Goal: Information Seeking & Learning: Learn about a topic

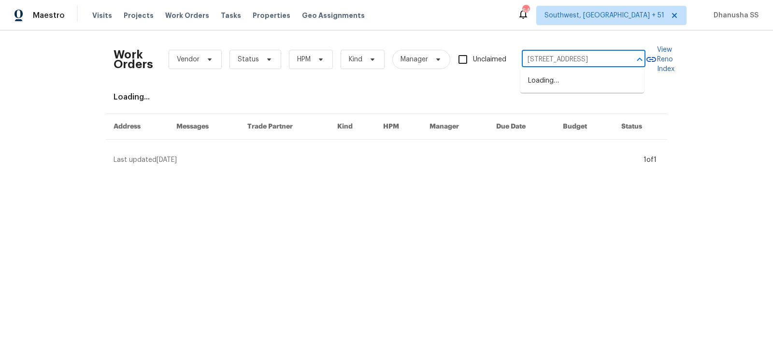
scroll to position [0, 26]
type input "[STREET_ADDRESS]"
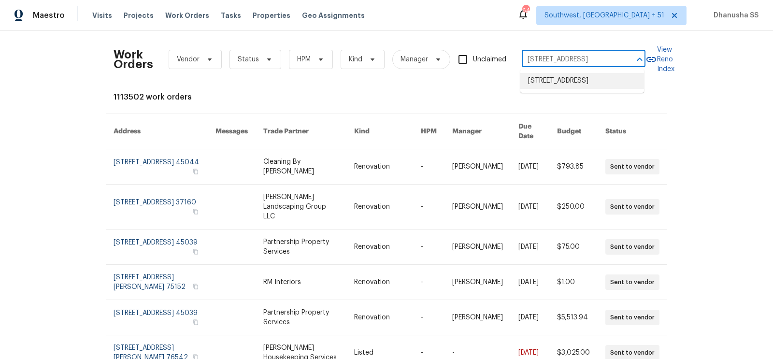
click at [545, 88] on li "[STREET_ADDRESS]" at bounding box center [582, 81] width 124 height 16
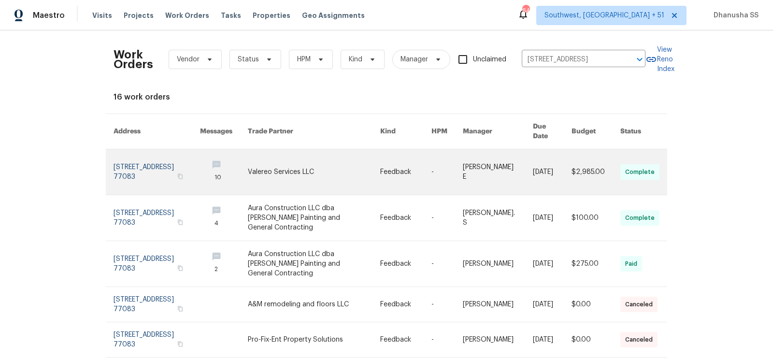
click at [365, 184] on link at bounding box center [314, 171] width 132 height 45
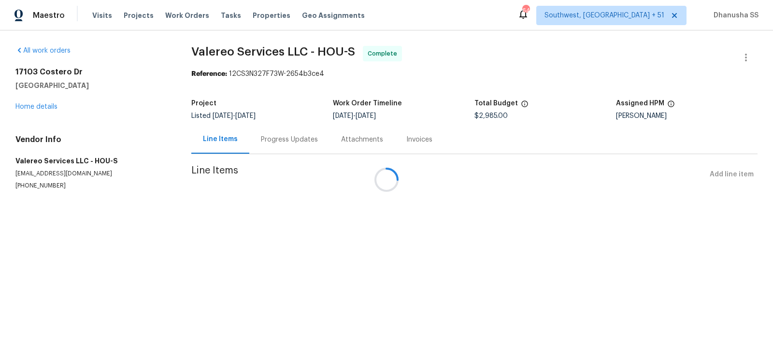
click at [46, 104] on div at bounding box center [386, 179] width 773 height 359
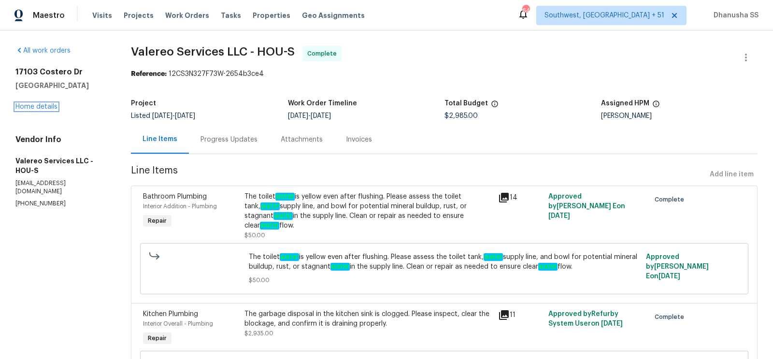
click at [46, 104] on link "Home details" at bounding box center [36, 106] width 42 height 7
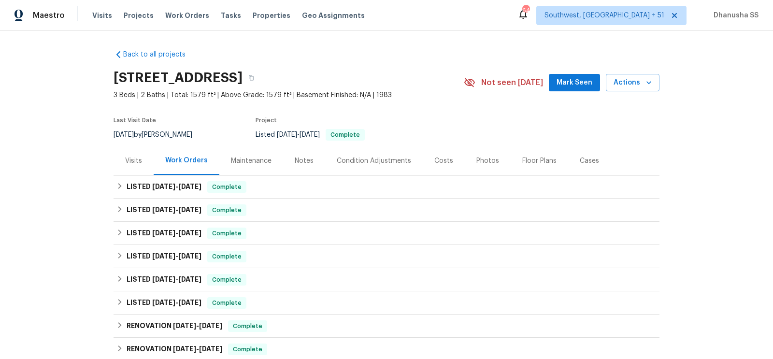
scroll to position [90, 0]
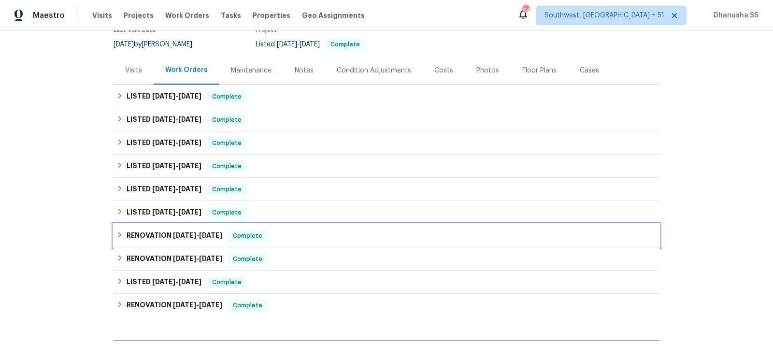
click at [294, 237] on div "RENOVATION [DATE] - [DATE] Complete" at bounding box center [386, 236] width 540 height 12
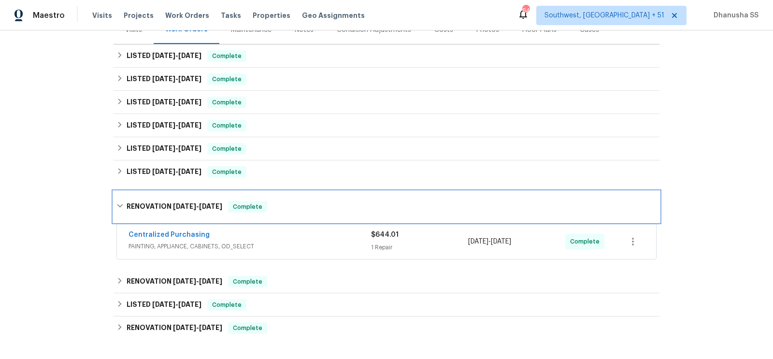
scroll to position [180, 0]
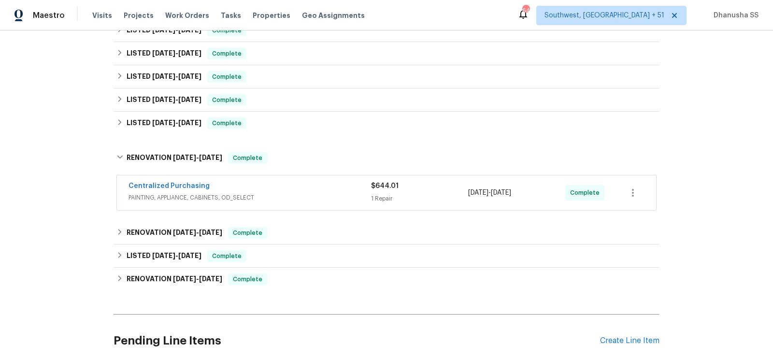
click at [316, 195] on span "PAINTING, APPLIANCE, CABINETS, OD_SELECT" at bounding box center [249, 198] width 242 height 10
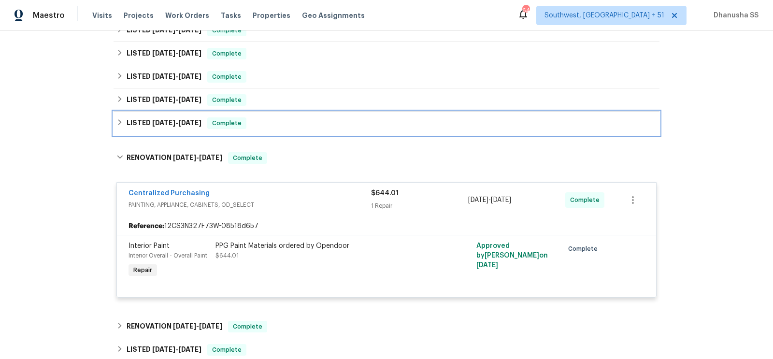
click at [285, 119] on div "LISTED [DATE] - [DATE] Complete" at bounding box center [386, 123] width 540 height 12
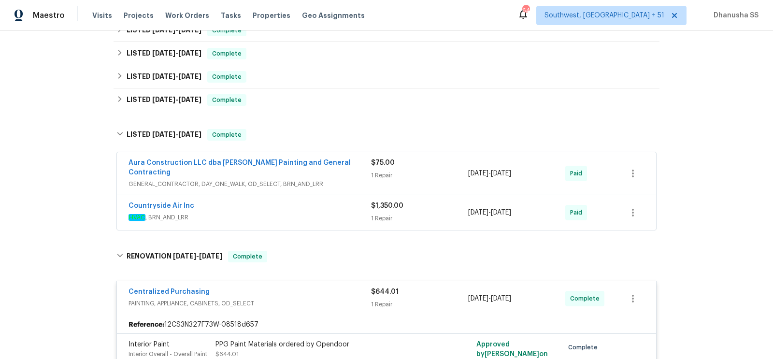
click at [325, 212] on span "HVAC , BRN_AND_LRR" at bounding box center [249, 217] width 242 height 10
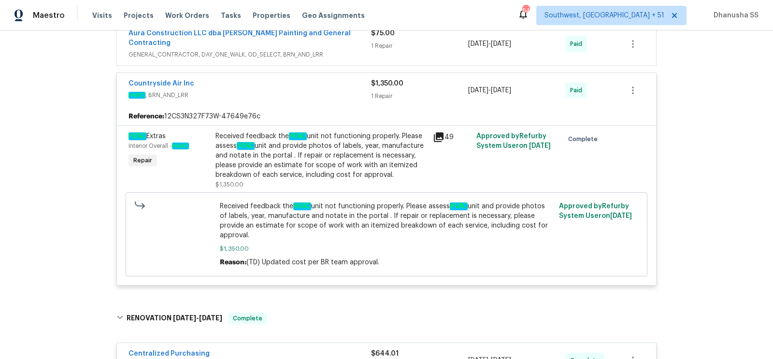
scroll to position [175, 0]
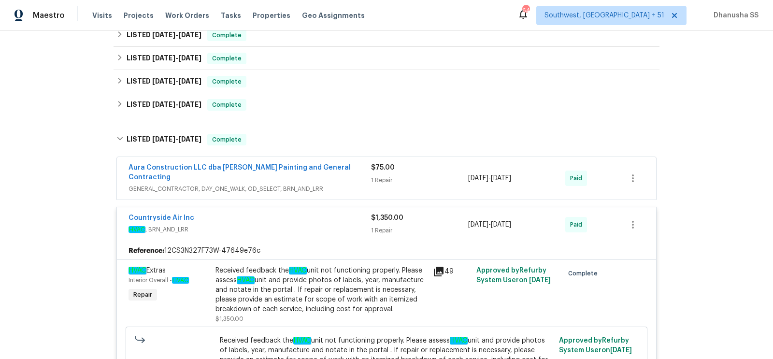
click at [358, 184] on span "GENERAL_CONTRACTOR, DAY_ONE_WALK, OD_SELECT, BRN_AND_LRR" at bounding box center [249, 189] width 242 height 10
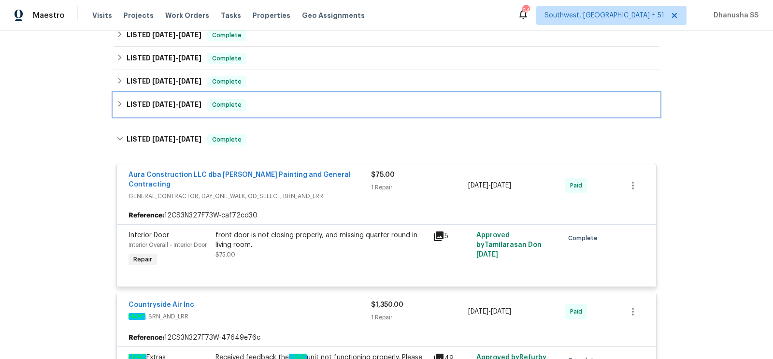
click at [273, 109] on div "LISTED [DATE] - [DATE] Complete" at bounding box center [386, 105] width 540 height 12
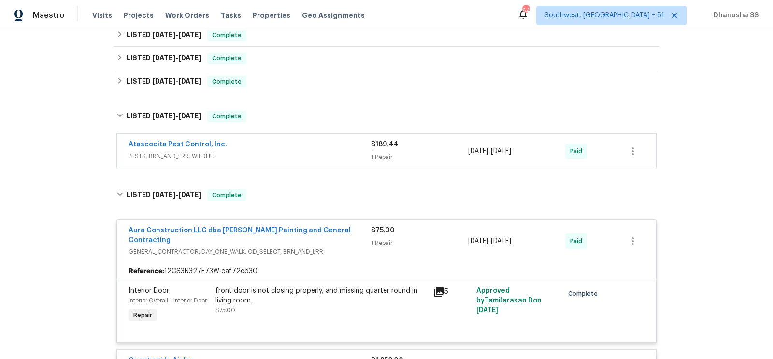
click at [316, 142] on div "Atascocita Pest Control, Inc." at bounding box center [249, 146] width 242 height 12
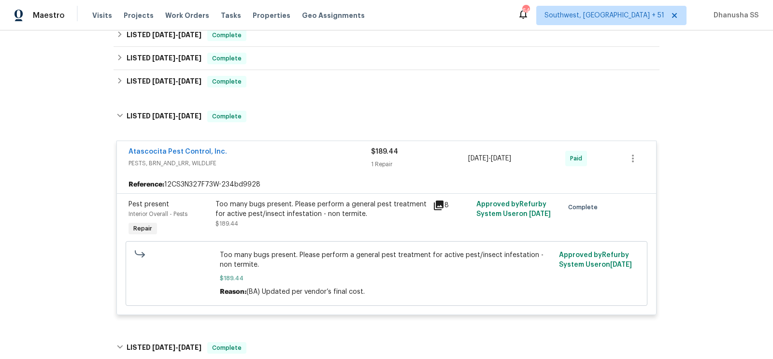
scroll to position [88, 0]
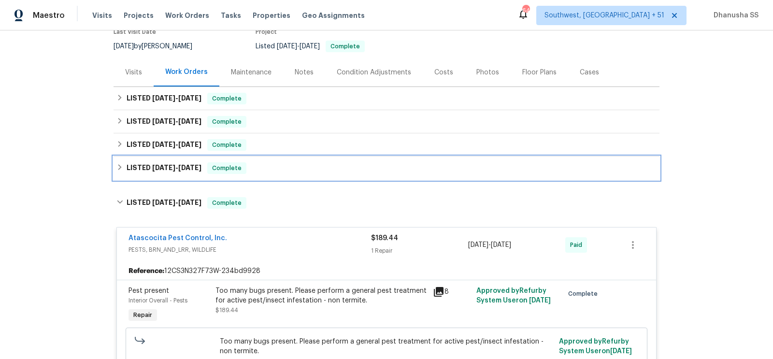
click at [277, 169] on div "LISTED [DATE] - [DATE] Complete" at bounding box center [386, 168] width 540 height 12
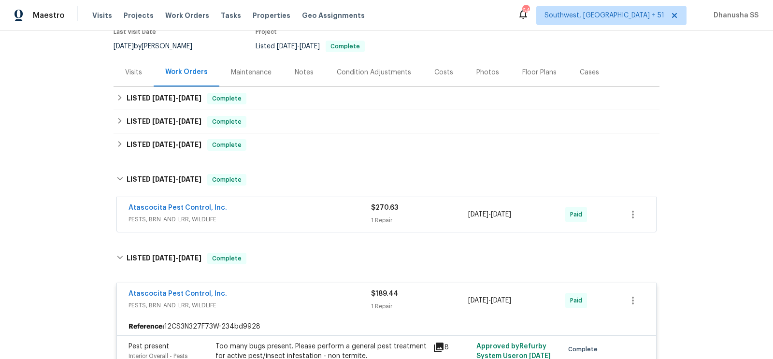
click at [314, 220] on span "PESTS, BRN_AND_LRR, WILDLIFE" at bounding box center [249, 219] width 242 height 10
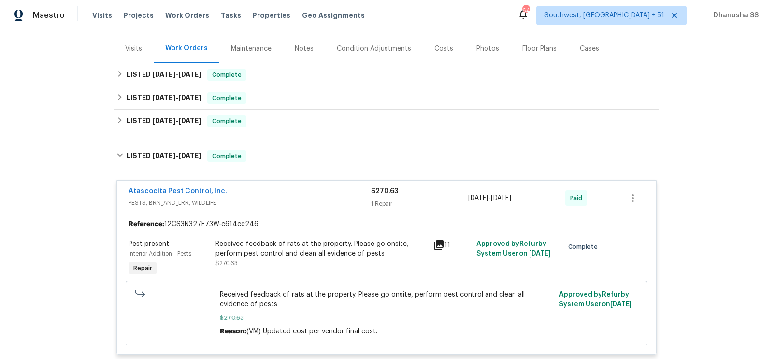
scroll to position [100, 0]
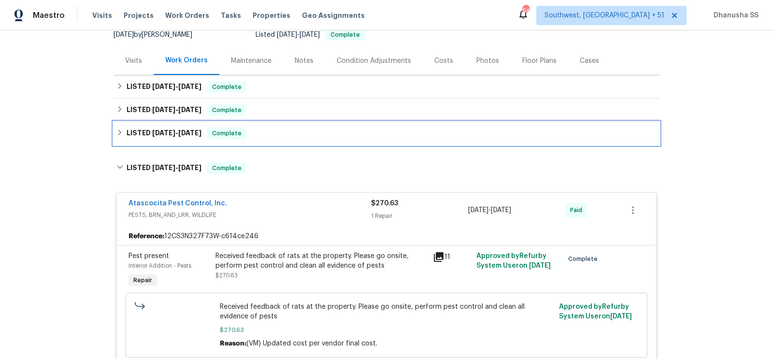
click at [300, 134] on div "LISTED [DATE] - [DATE] Complete" at bounding box center [386, 133] width 540 height 12
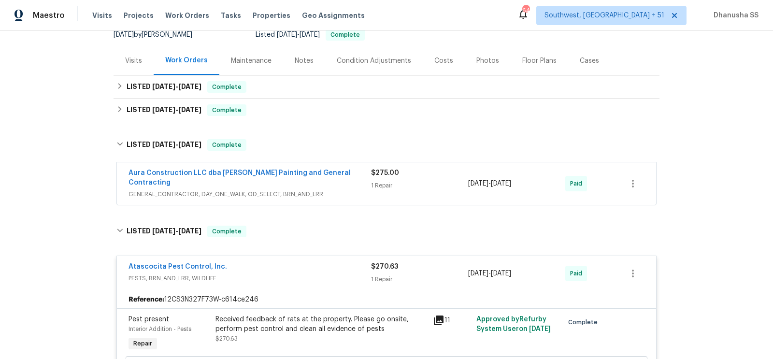
click at [315, 189] on span "GENERAL_CONTRACTOR, DAY_ONE_WALK, OD_SELECT, BRN_AND_LRR" at bounding box center [249, 194] width 242 height 10
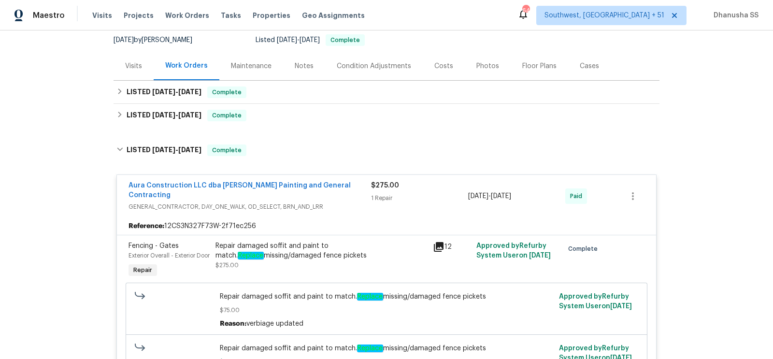
scroll to position [84, 0]
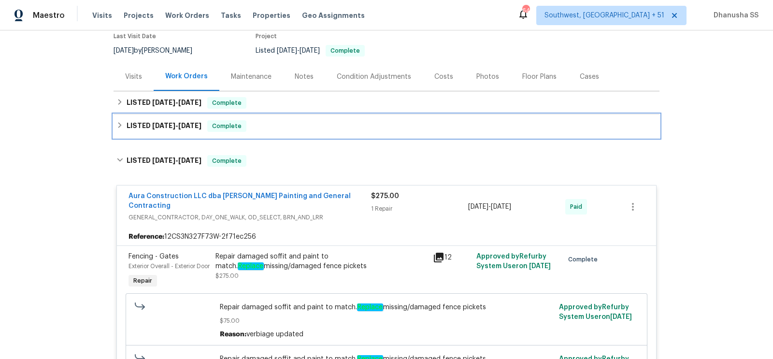
click at [287, 126] on div "LISTED [DATE] - [DATE] Complete" at bounding box center [386, 126] width 540 height 12
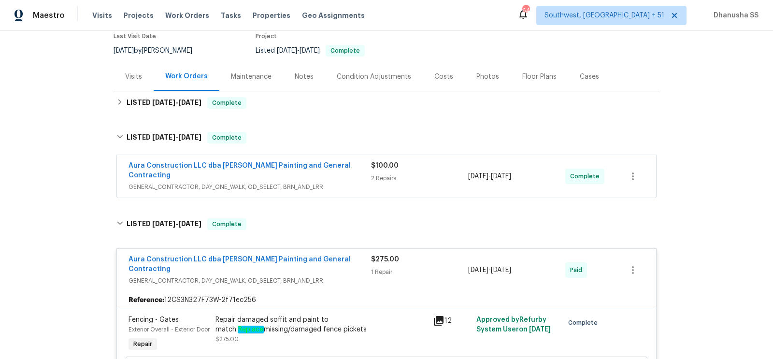
click at [324, 182] on span "GENERAL_CONTRACTOR, DAY_ONE_WALK, OD_SELECT, BRN_AND_LRR" at bounding box center [249, 187] width 242 height 10
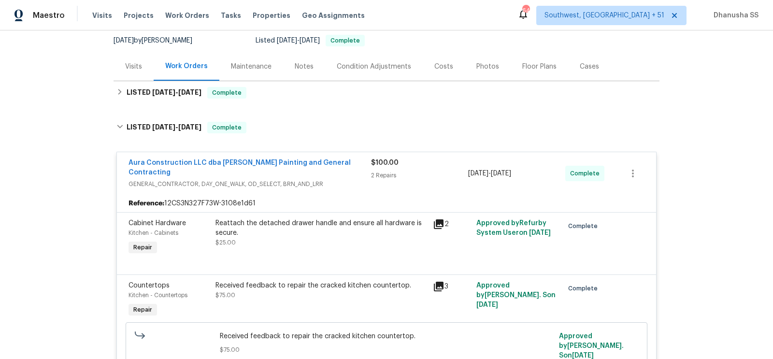
scroll to position [85, 0]
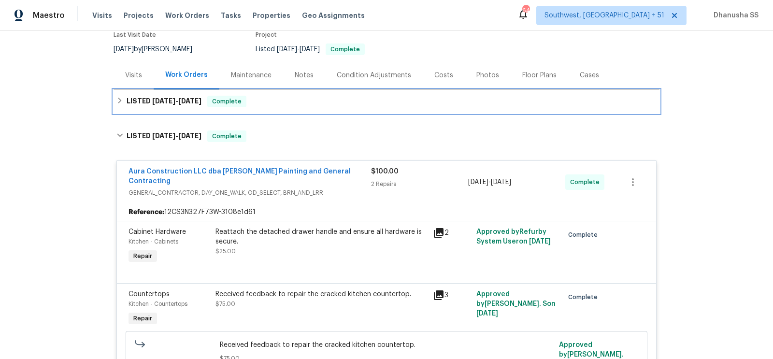
click at [276, 104] on div "LISTED [DATE] - [DATE] Complete" at bounding box center [386, 102] width 540 height 12
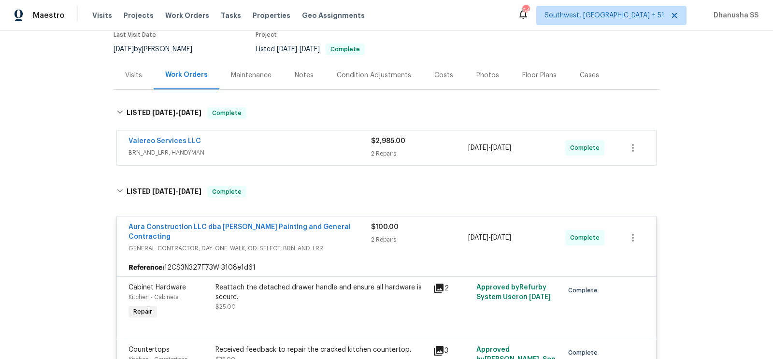
click at [331, 150] on span "BRN_AND_LRR, HANDYMAN" at bounding box center [249, 153] width 242 height 10
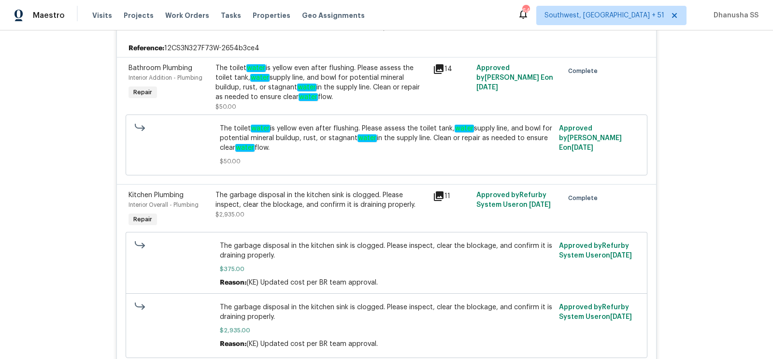
scroll to position [239, 0]
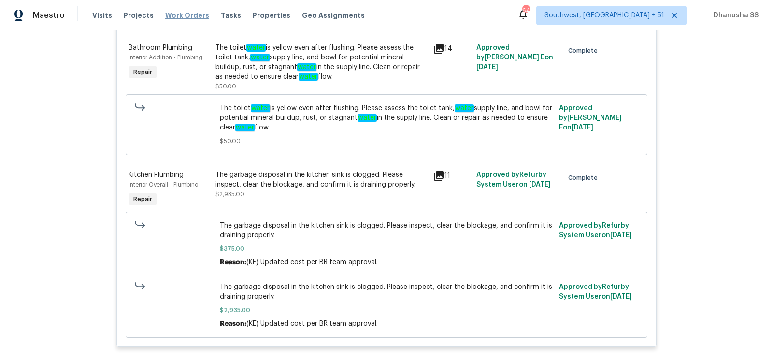
click at [170, 14] on span "Work Orders" at bounding box center [187, 16] width 44 height 10
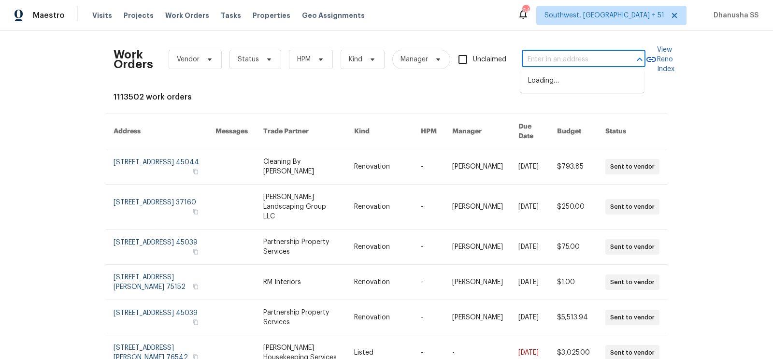
click at [558, 63] on input "text" at bounding box center [570, 59] width 97 height 15
paste input "[STREET_ADDRESS]"
type input "[STREET_ADDRESS]"
click at [561, 80] on li "[STREET_ADDRESS]" at bounding box center [582, 81] width 124 height 16
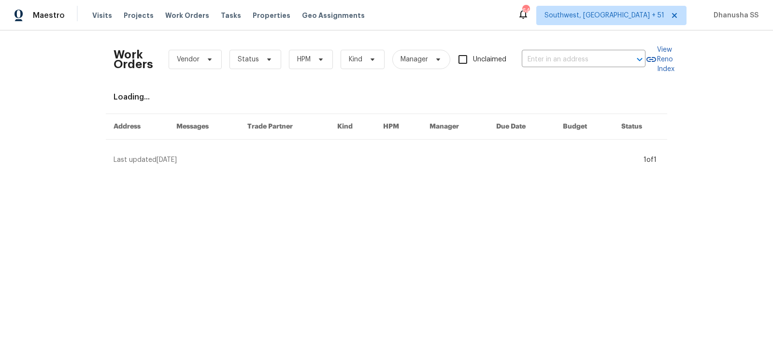
type input "[STREET_ADDRESS]"
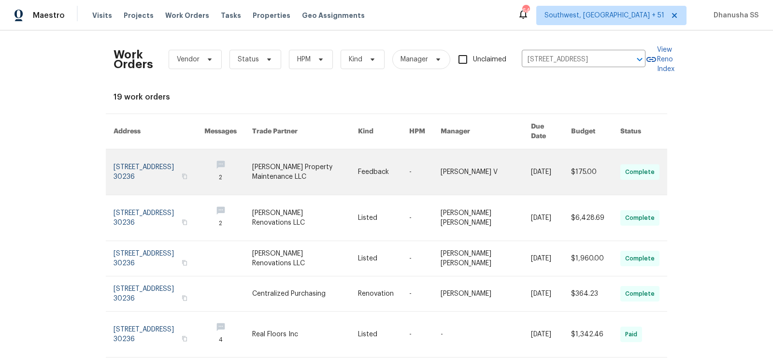
click at [435, 162] on link at bounding box center [424, 171] width 31 height 45
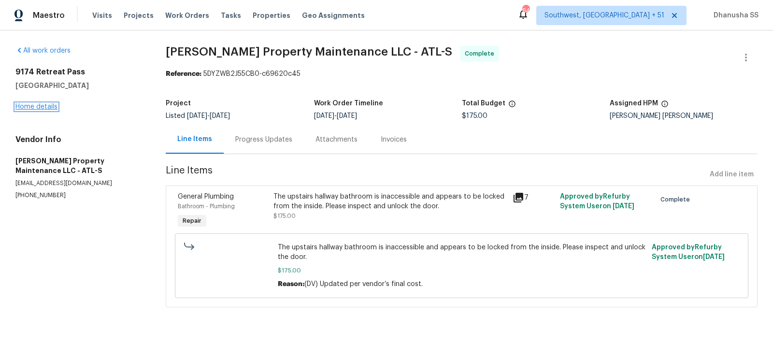
click at [40, 105] on link "Home details" at bounding box center [36, 106] width 42 height 7
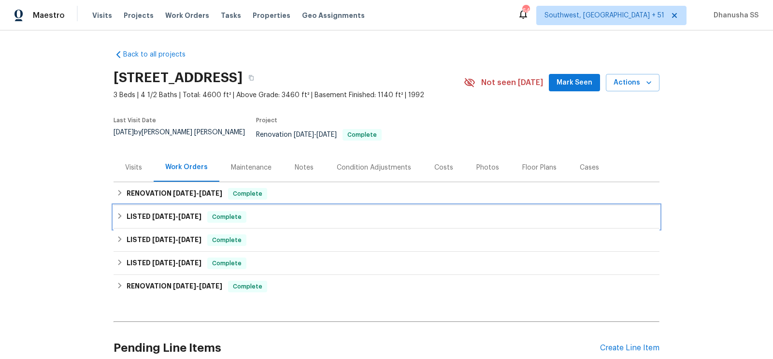
click at [281, 211] on div "LISTED [DATE] - [DATE] Complete" at bounding box center [386, 217] width 540 height 12
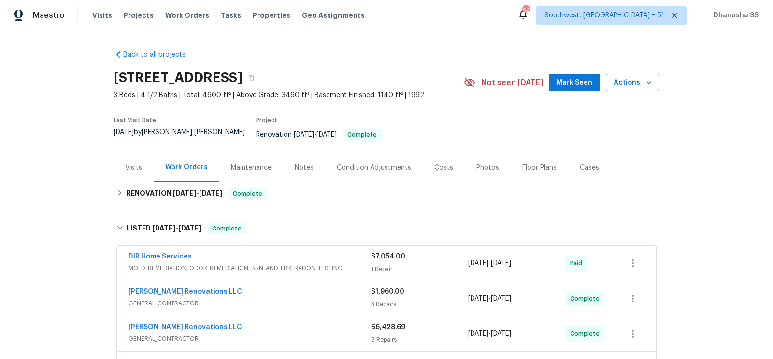
click at [327, 265] on span "MOLD_REMEDIATION, ODOR_REMEDIATION, BRN_AND_LRR, RADON_TESTING" at bounding box center [249, 268] width 242 height 10
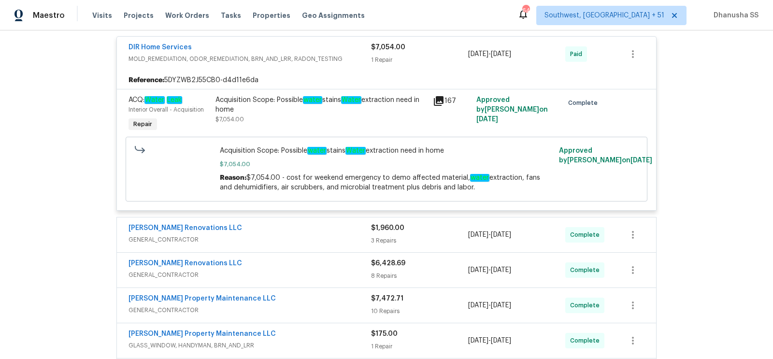
scroll to position [224, 0]
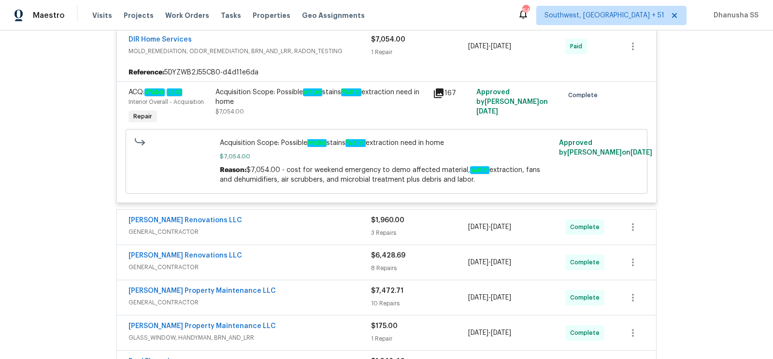
click at [328, 229] on div "[PERSON_NAME] Renovations LLC GENERAL_CONTRACTOR" at bounding box center [249, 226] width 242 height 23
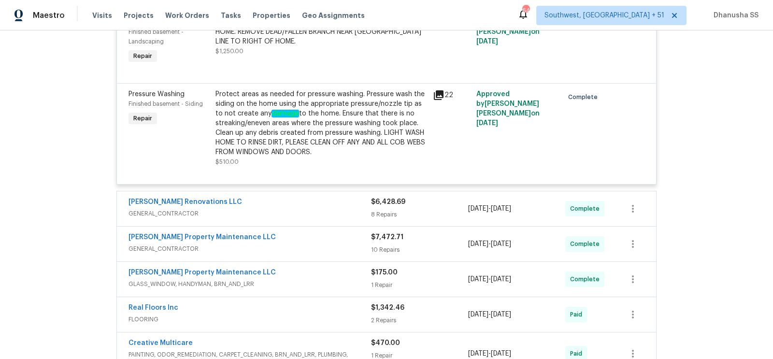
scroll to position [545, 0]
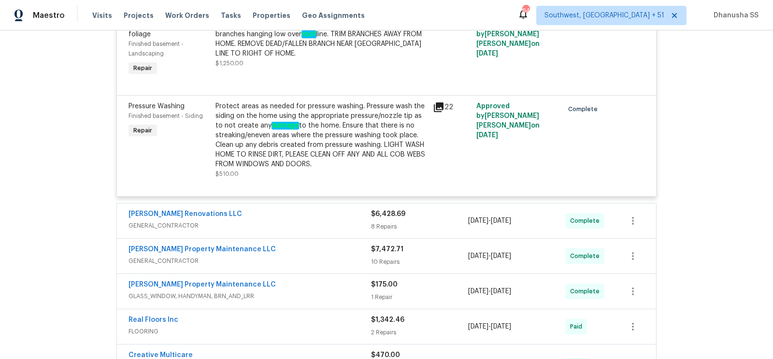
click at [298, 221] on span "GENERAL_CONTRACTOR" at bounding box center [249, 226] width 242 height 10
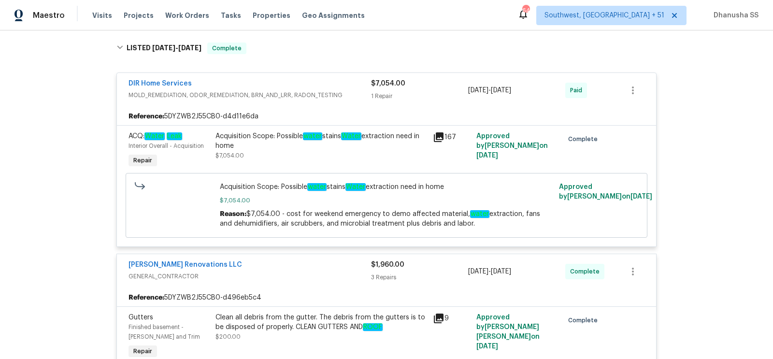
scroll to position [163, 0]
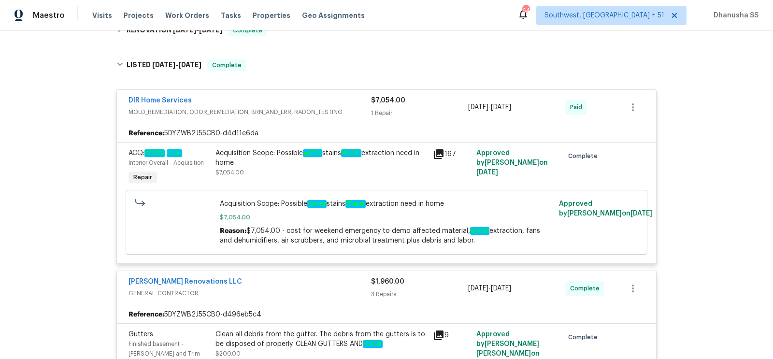
click at [280, 157] on div "Acquisition Scope: Possible water stains Water extraction need in home" at bounding box center [321, 157] width 212 height 19
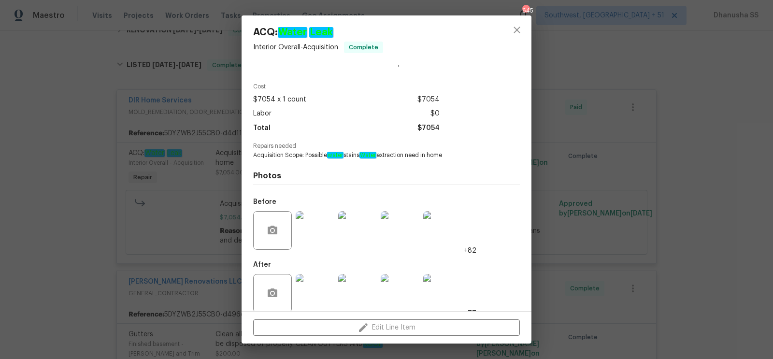
scroll to position [37, 0]
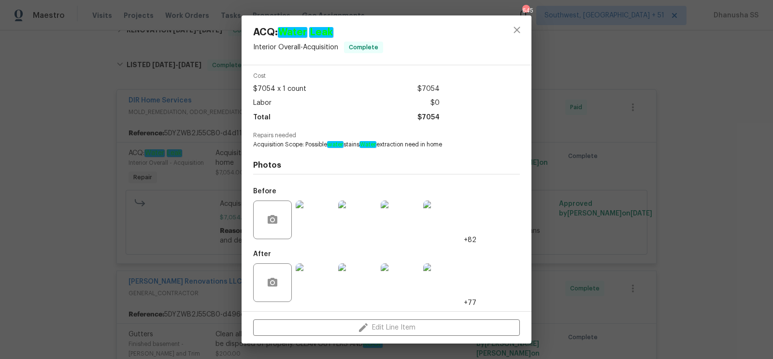
click at [323, 212] on img at bounding box center [315, 219] width 39 height 39
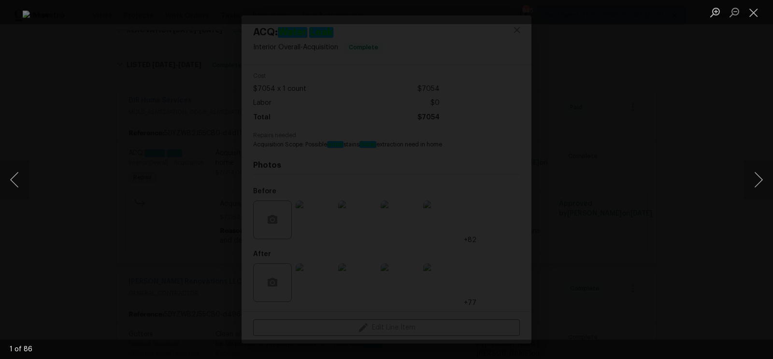
click at [739, 200] on div "Lightbox" at bounding box center [386, 179] width 773 height 359
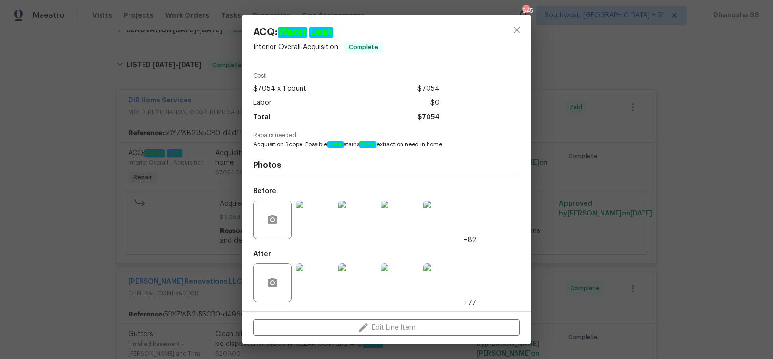
click at [371, 226] on img at bounding box center [357, 219] width 39 height 39
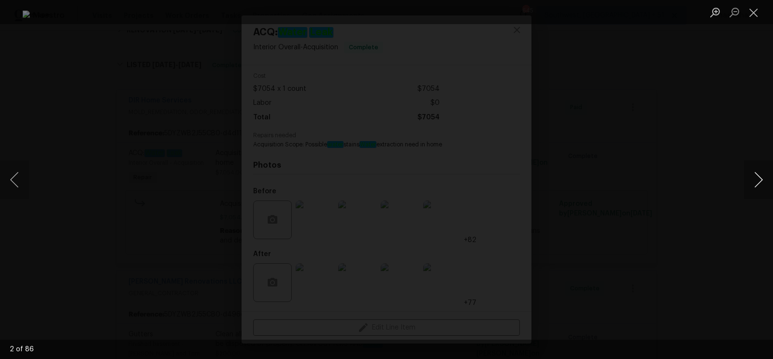
click at [752, 196] on button "Next image" at bounding box center [758, 179] width 29 height 39
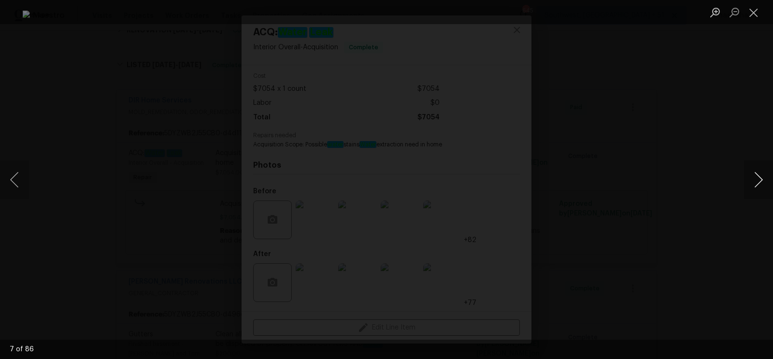
click at [752, 196] on button "Next image" at bounding box center [758, 179] width 29 height 39
click at [749, 19] on button "Close lightbox" at bounding box center [753, 12] width 19 height 17
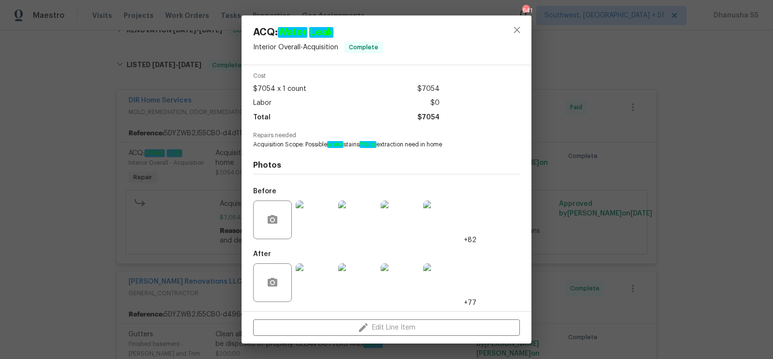
click at [178, 108] on div "ACQ: Water Leak Interior Overall - Acquisition Complete Vendor DIR Home Service…" at bounding box center [386, 179] width 773 height 359
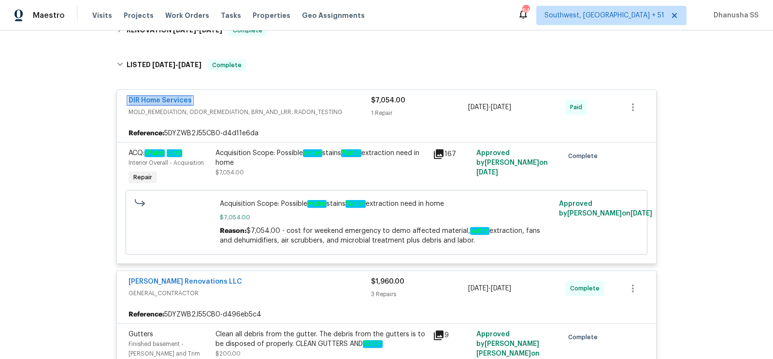
scroll to position [0, 0]
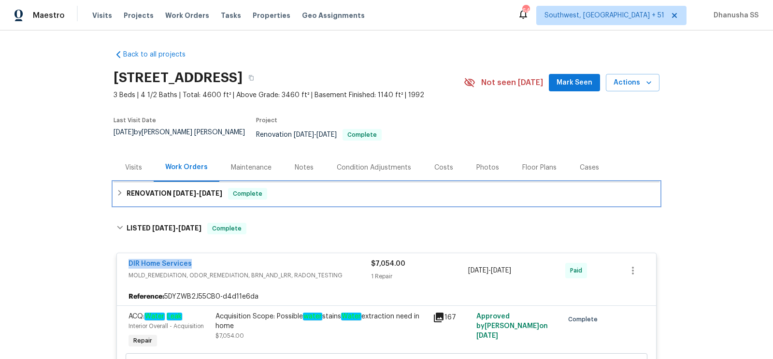
click at [317, 188] on div "RENOVATION [DATE] - [DATE] Complete" at bounding box center [386, 194] width 540 height 12
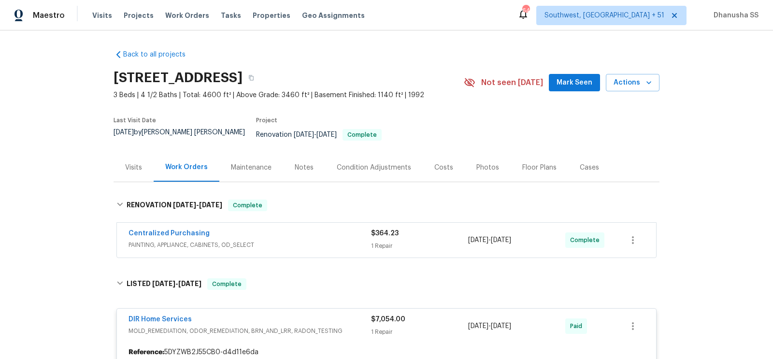
click at [350, 240] on span "PAINTING, APPLIANCE, CABINETS, OD_SELECT" at bounding box center [249, 245] width 242 height 10
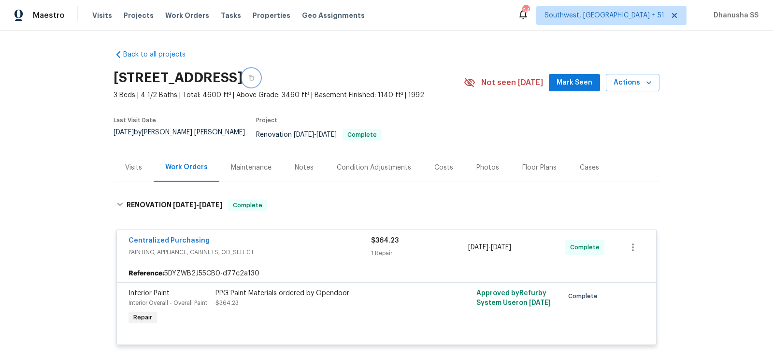
click at [254, 75] on icon "button" at bounding box center [251, 78] width 6 height 6
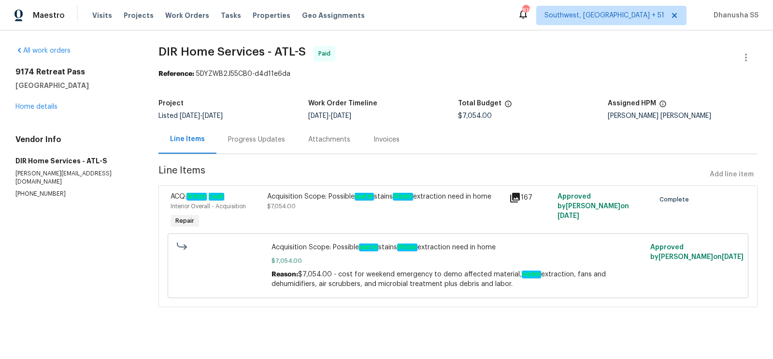
click at [244, 129] on div "Progress Updates" at bounding box center [256, 139] width 80 height 28
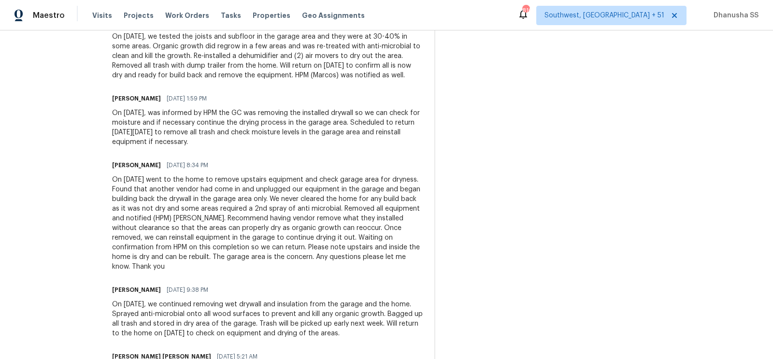
scroll to position [440, 0]
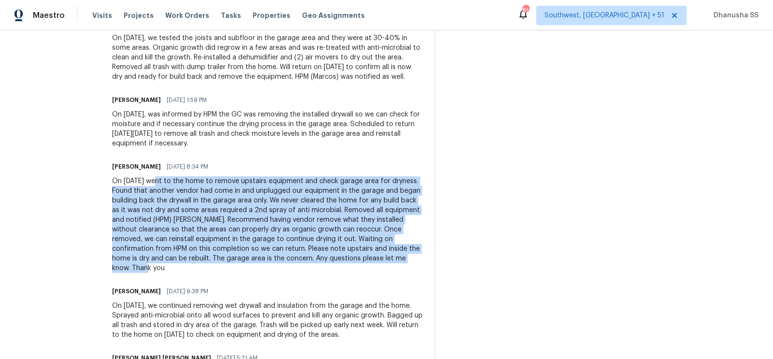
drag, startPoint x: 163, startPoint y: 181, endPoint x: 190, endPoint y: 269, distance: 91.6
click at [190, 269] on div "On 7/3/2025 went to the home to remove upstairs equipment and check garage area…" at bounding box center [267, 224] width 311 height 97
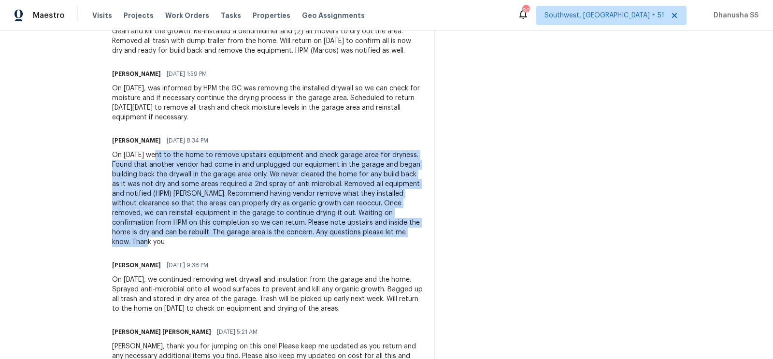
scroll to position [467, 0]
click at [254, 154] on div "On 7/3/2025 went to the home to remove upstairs equipment and check garage area…" at bounding box center [267, 197] width 311 height 97
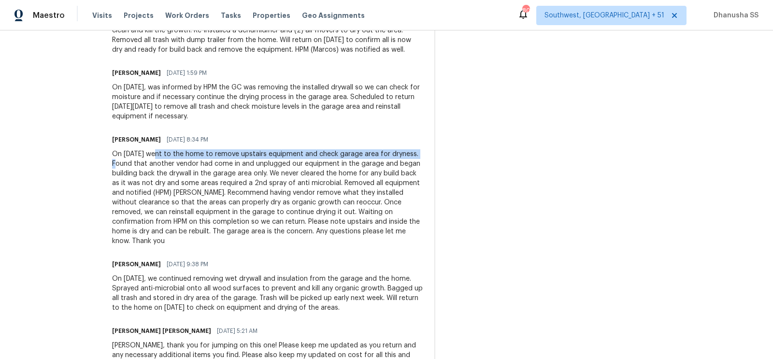
drag, startPoint x: 164, startPoint y: 153, endPoint x: 151, endPoint y: 164, distance: 17.4
click at [151, 164] on div "On 7/3/2025 went to the home to remove upstairs equipment and check garage area…" at bounding box center [267, 197] width 311 height 97
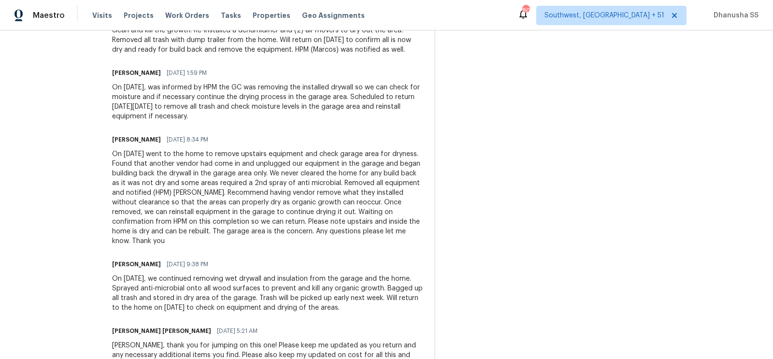
click at [150, 170] on div "On 7/3/2025 went to the home to remove upstairs equipment and check garage area…" at bounding box center [267, 197] width 311 height 97
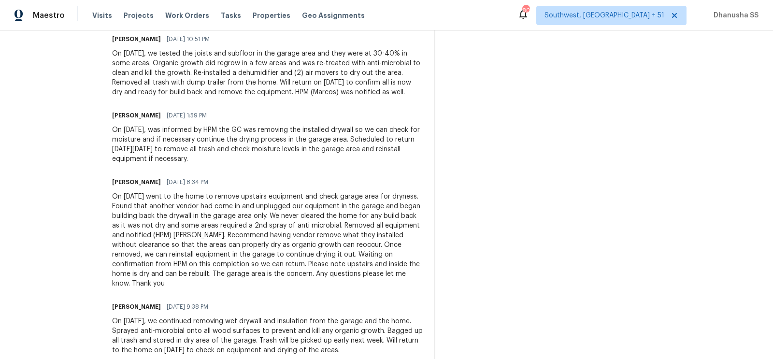
scroll to position [0, 0]
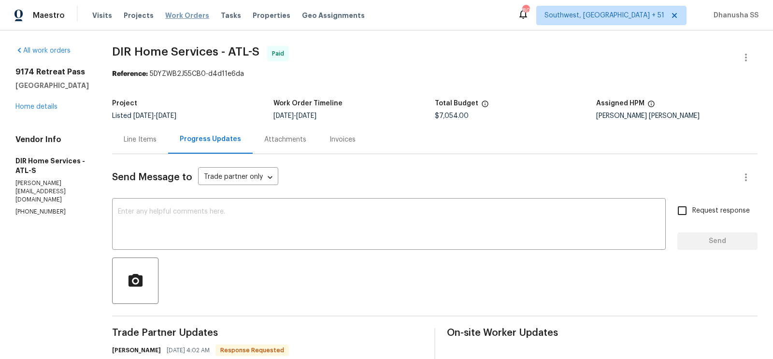
click at [172, 14] on span "Work Orders" at bounding box center [187, 16] width 44 height 10
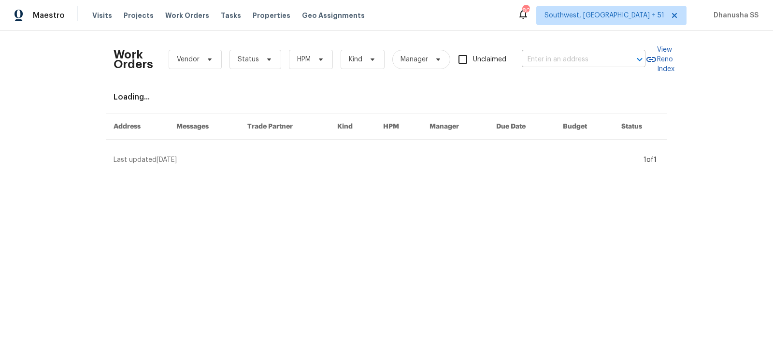
click at [565, 62] on input "text" at bounding box center [570, 59] width 97 height 15
paste input "3056 Sangria St, Kissimmee, FL 34744"
type input "3056 Sangria St, Kissimmee, FL 34744"
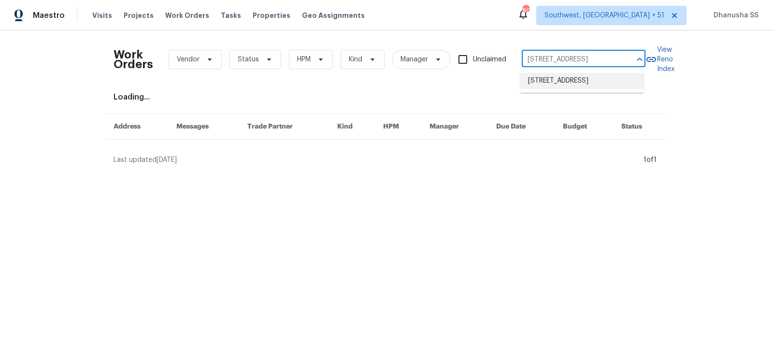
click at [555, 83] on li "3056 Sangria St, Kissimmee, FL 34744" at bounding box center [582, 81] width 124 height 16
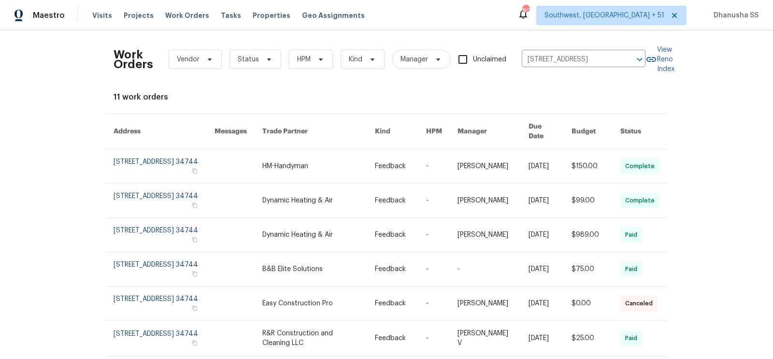
click at [368, 155] on link at bounding box center [318, 166] width 113 height 34
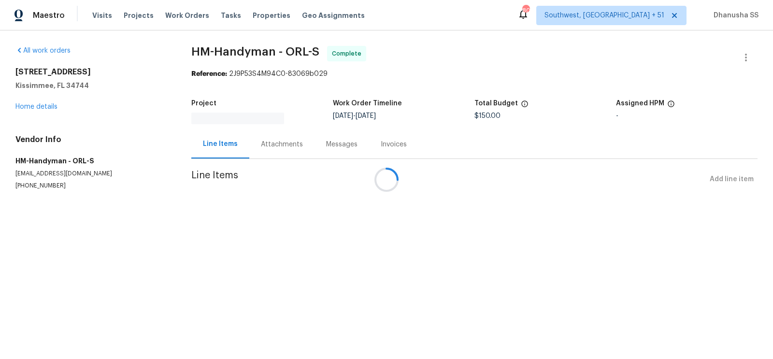
click at [37, 108] on div at bounding box center [386, 179] width 773 height 359
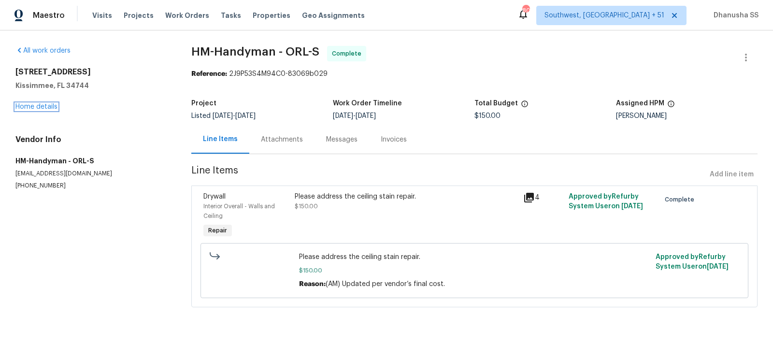
click at [37, 108] on link "Home details" at bounding box center [36, 106] width 42 height 7
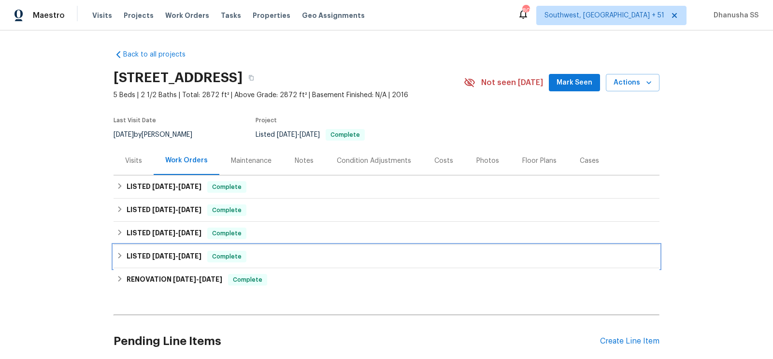
click at [291, 255] on div "LISTED 3/14/25 - 3/15/25 Complete" at bounding box center [386, 257] width 540 height 12
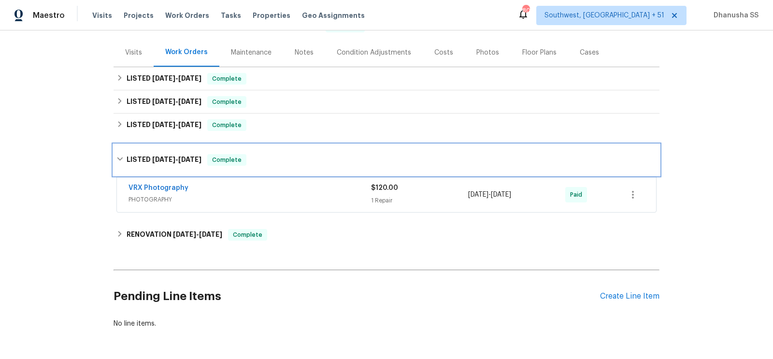
scroll to position [121, 0]
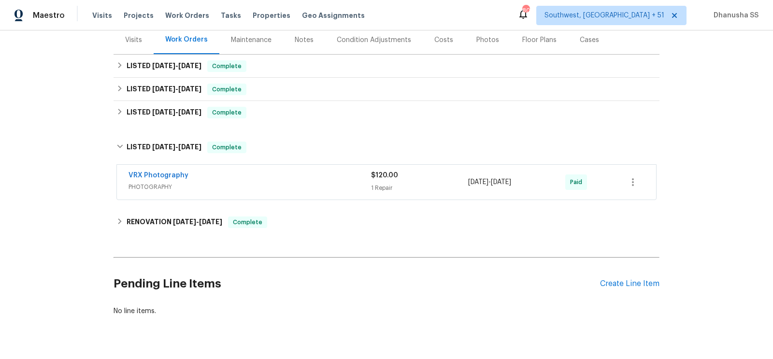
click at [297, 195] on div "VRX Photography PHOTOGRAPHY $120.00 1 Repair 3/14/2025 - 3/15/2025 Paid" at bounding box center [386, 182] width 539 height 35
click at [300, 174] on div "VRX Photography" at bounding box center [249, 176] width 242 height 12
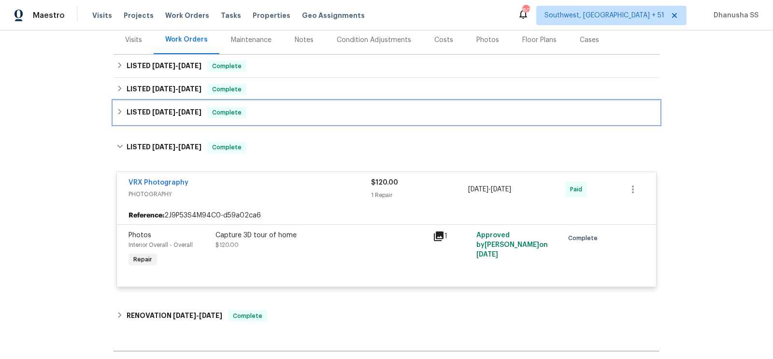
click at [295, 116] on div "LISTED 5/14/25 - 5/16/25 Complete" at bounding box center [386, 113] width 540 height 12
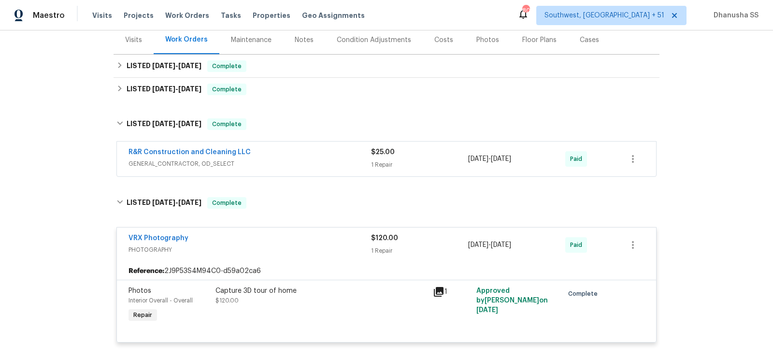
click at [310, 159] on span "GENERAL_CONTRACTOR, OD_SELECT" at bounding box center [249, 164] width 242 height 10
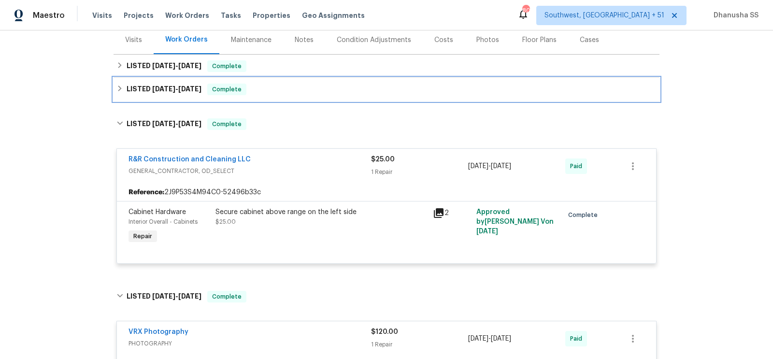
click at [288, 90] on div "LISTED 5/28/25 - 6/17/25 Complete" at bounding box center [386, 90] width 540 height 12
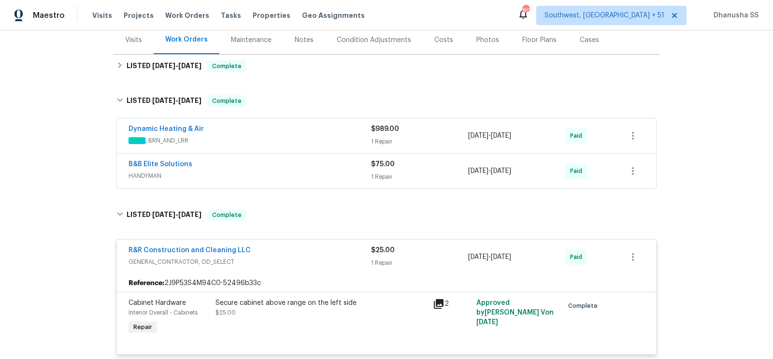
click at [313, 168] on div "B&B Elite Solutions" at bounding box center [249, 165] width 242 height 12
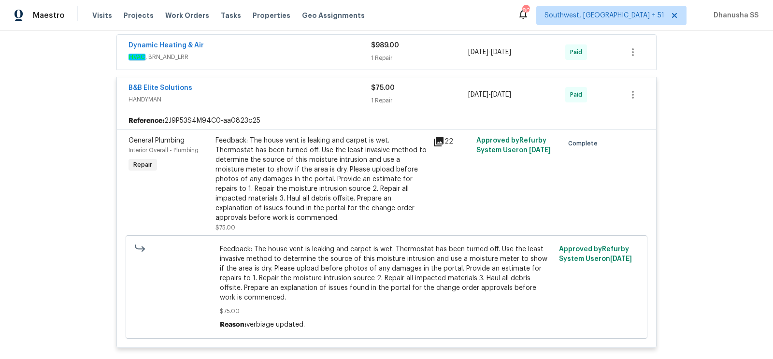
scroll to position [170, 0]
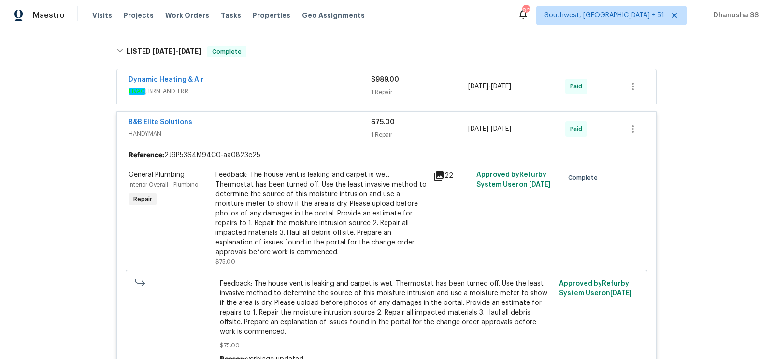
click at [287, 81] on div "Dynamic Heating & Air" at bounding box center [249, 81] width 242 height 12
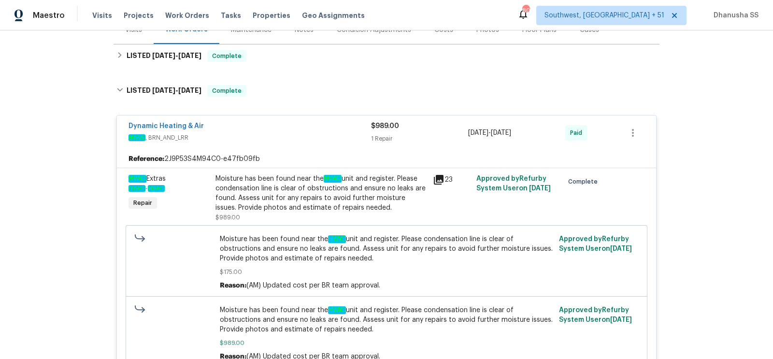
scroll to position [95, 0]
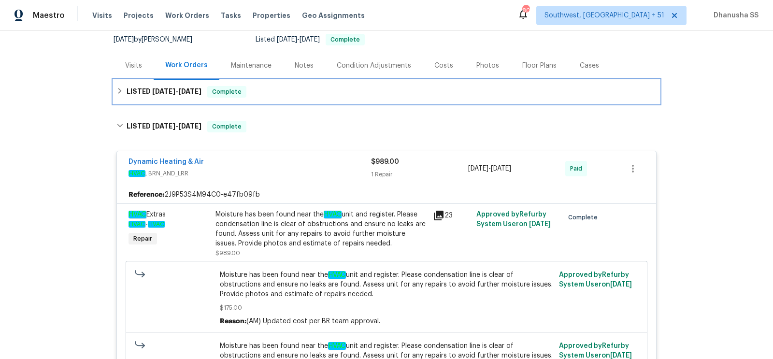
click at [269, 94] on div "LISTED 8/18/25 - 8/28/25 Complete" at bounding box center [386, 92] width 540 height 12
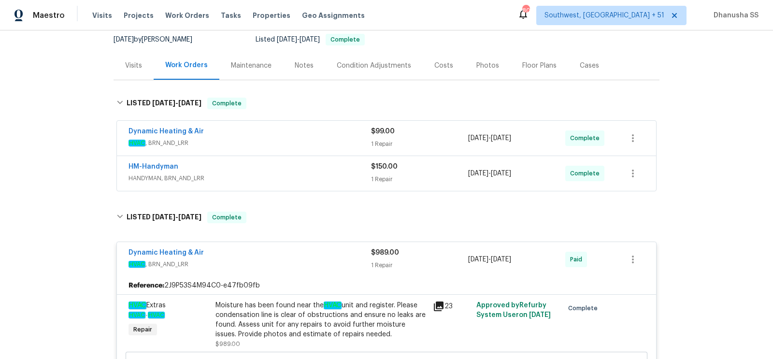
click at [313, 173] on span "HANDYMAN, BRN_AND_LRR" at bounding box center [249, 178] width 242 height 10
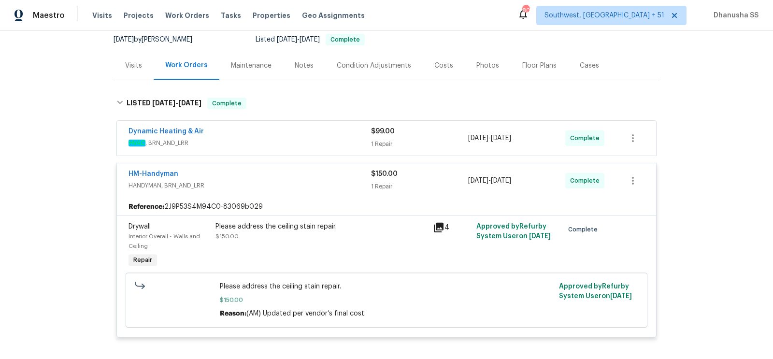
scroll to position [120, 0]
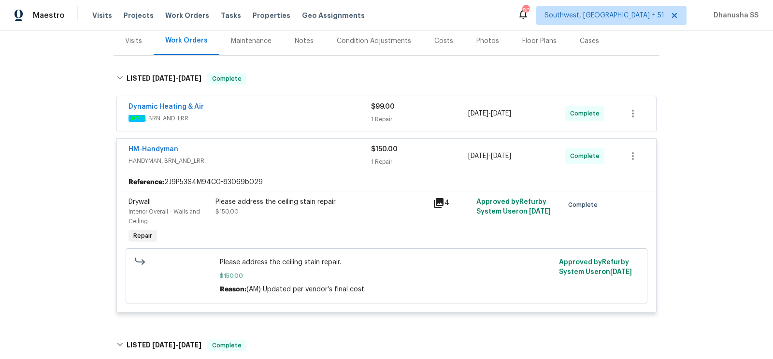
click at [306, 118] on span "HVAC , BRN_AND_LRR" at bounding box center [249, 118] width 242 height 10
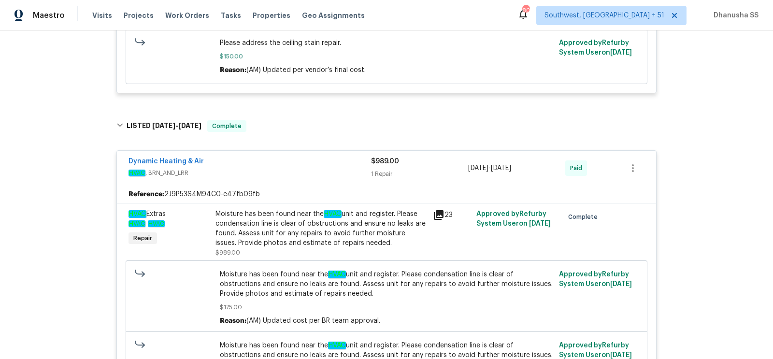
scroll to position [485, 0]
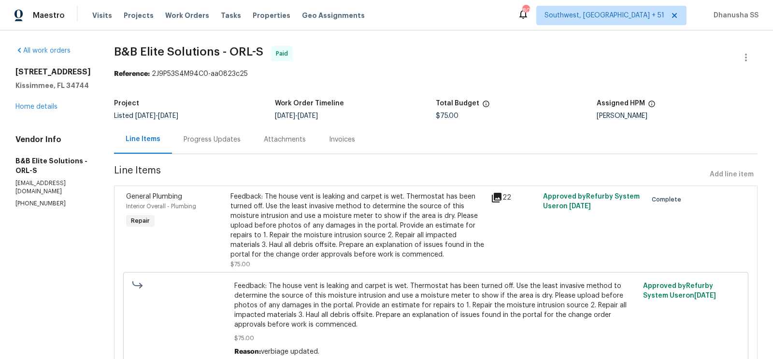
click at [220, 144] on div "Progress Updates" at bounding box center [212, 140] width 57 height 10
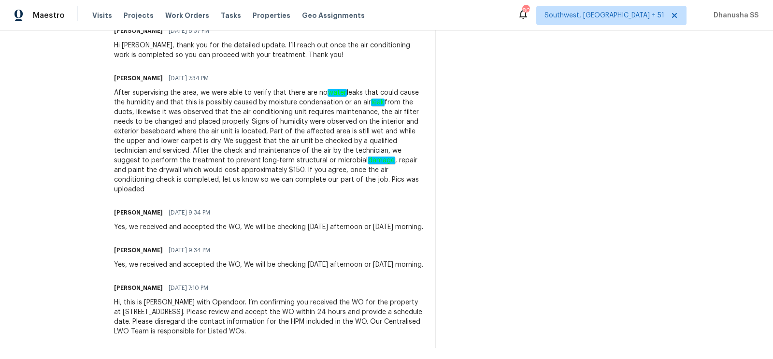
scroll to position [404, 0]
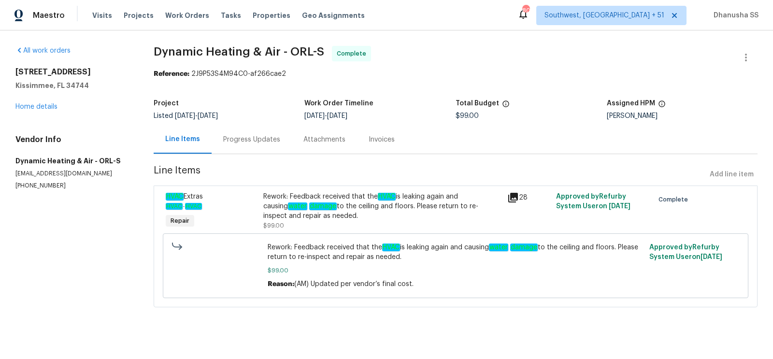
click at [270, 140] on div "Progress Updates" at bounding box center [251, 140] width 57 height 10
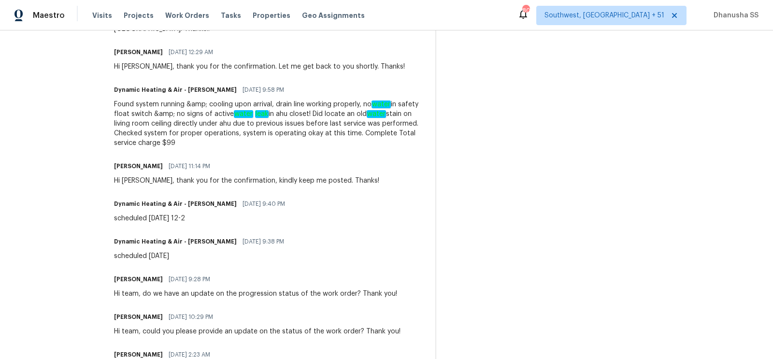
scroll to position [372, 0]
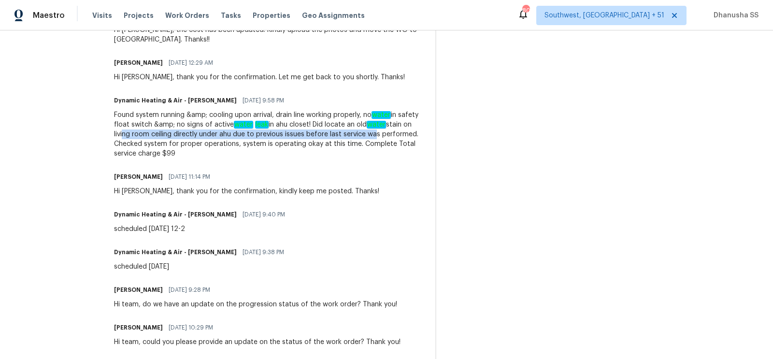
drag, startPoint x: 155, startPoint y: 128, endPoint x: 405, endPoint y: 128, distance: 249.2
click at [405, 128] on div "Found system running &amp; cooling upon arrival, drain line working properly, n…" at bounding box center [269, 134] width 310 height 48
click at [312, 170] on div "Arvind Raj M 08/21/2025 11:14 PM" at bounding box center [246, 177] width 265 height 14
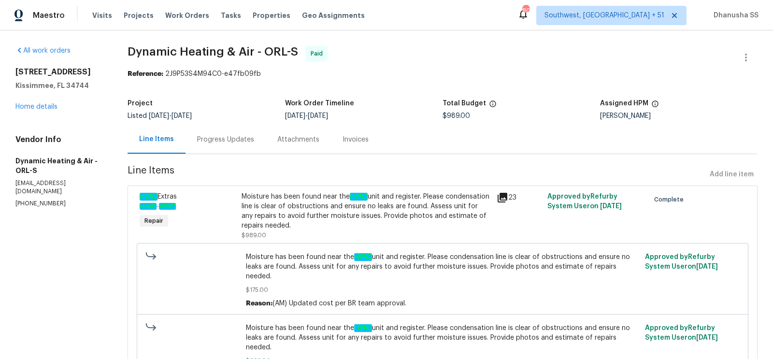
click at [200, 140] on div "Progress Updates" at bounding box center [225, 140] width 57 height 10
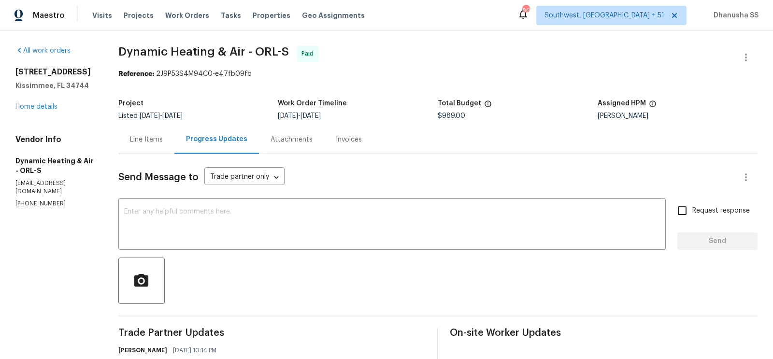
click at [145, 137] on div "Line Items" at bounding box center [146, 140] width 33 height 10
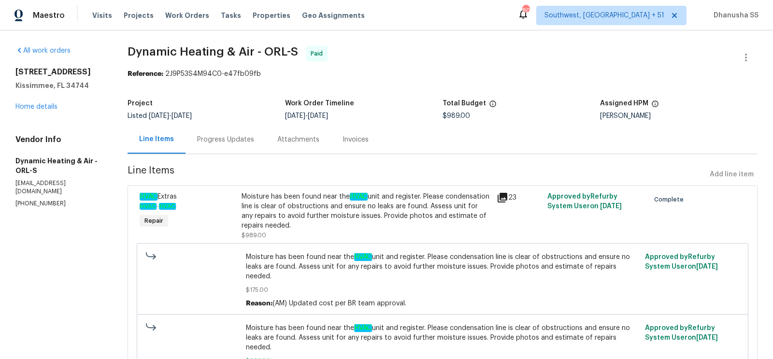
click at [215, 145] on div "Progress Updates" at bounding box center [225, 139] width 80 height 28
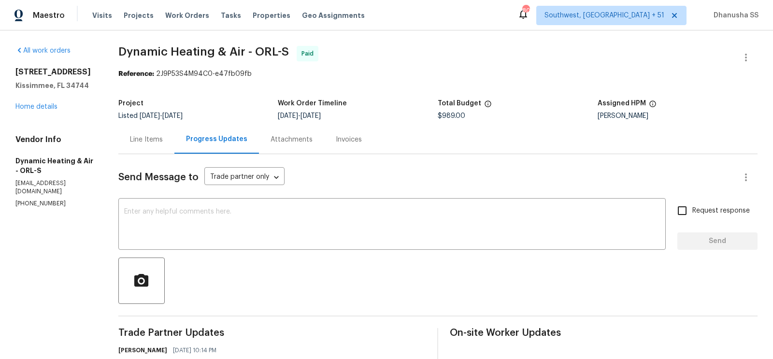
click at [148, 134] on div "Line Items" at bounding box center [146, 139] width 56 height 28
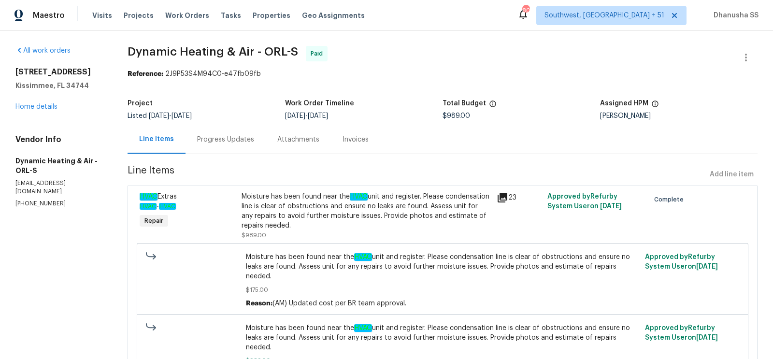
scroll to position [47, 0]
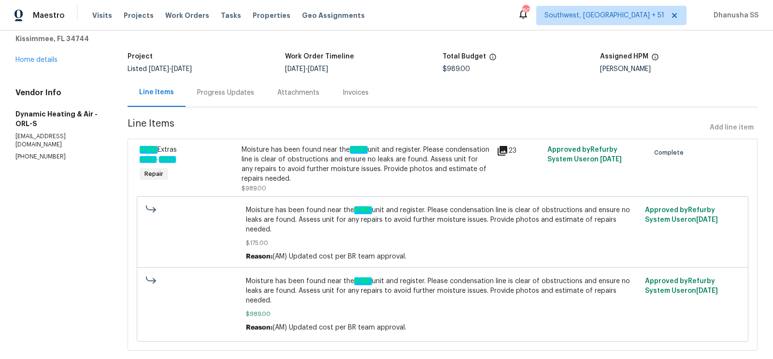
click at [270, 174] on div "Moisture has been found near the HVAC unit and register. Please condensation li…" at bounding box center [365, 164] width 249 height 39
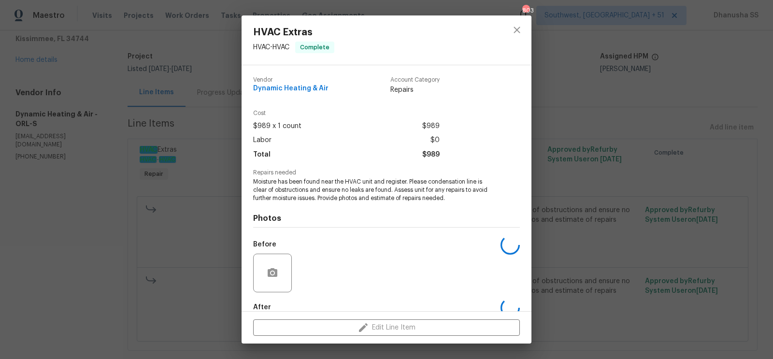
scroll to position [54, 0]
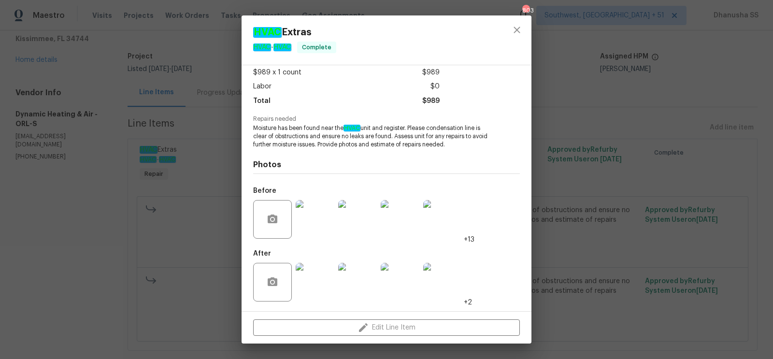
click at [317, 218] on img at bounding box center [315, 219] width 39 height 39
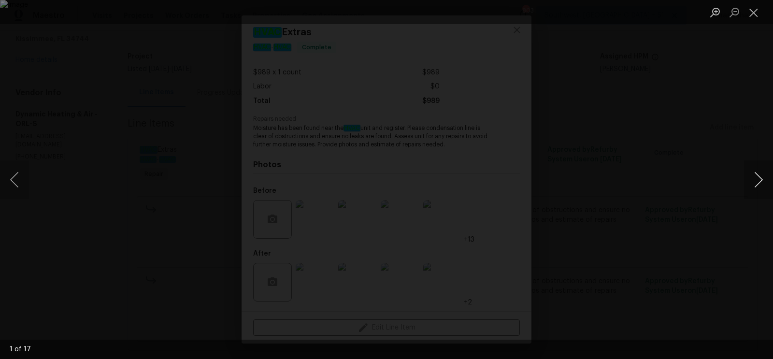
click at [765, 178] on button "Next image" at bounding box center [758, 179] width 29 height 39
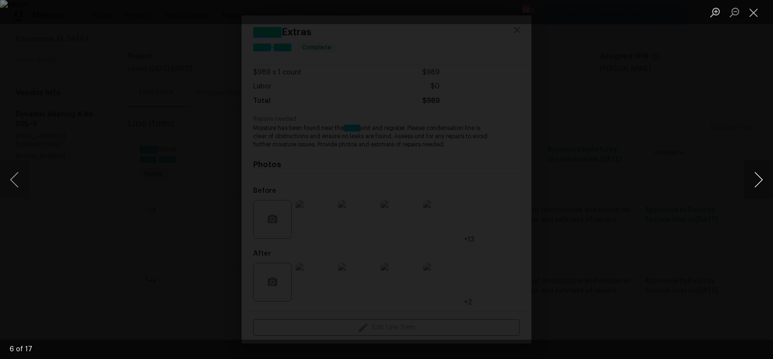
click at [765, 178] on button "Next image" at bounding box center [758, 179] width 29 height 39
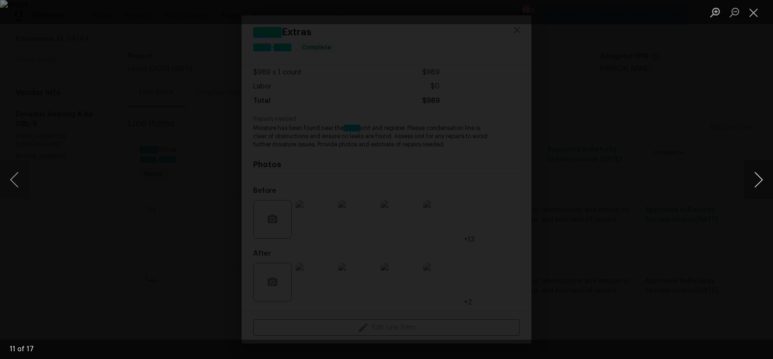
click at [765, 178] on button "Next image" at bounding box center [758, 179] width 29 height 39
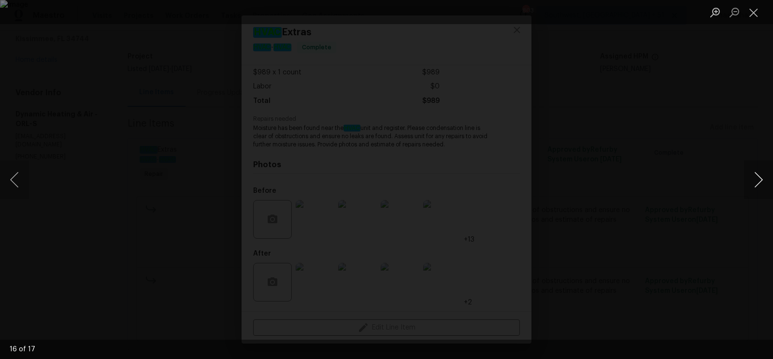
click at [765, 178] on button "Next image" at bounding box center [758, 179] width 29 height 39
click at [757, 179] on button "Next image" at bounding box center [758, 179] width 29 height 39
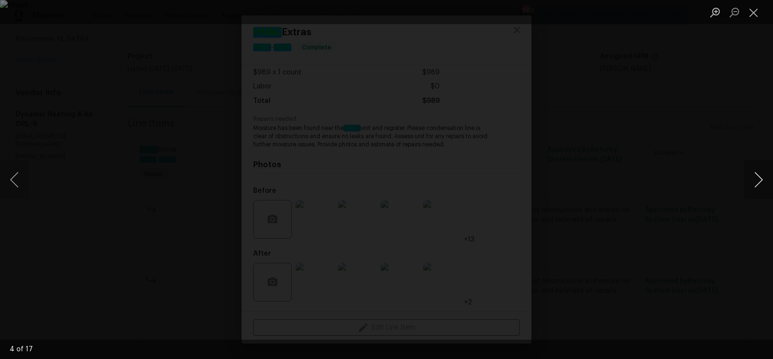
click at [757, 179] on button "Next image" at bounding box center [758, 179] width 29 height 39
click at [689, 108] on div "Lightbox" at bounding box center [386, 179] width 773 height 359
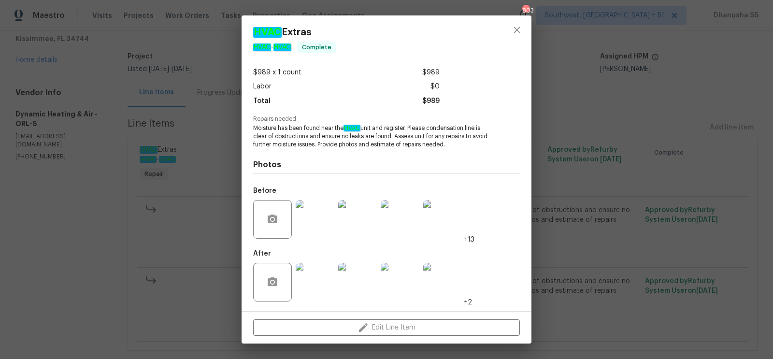
click at [327, 282] on img at bounding box center [315, 282] width 39 height 39
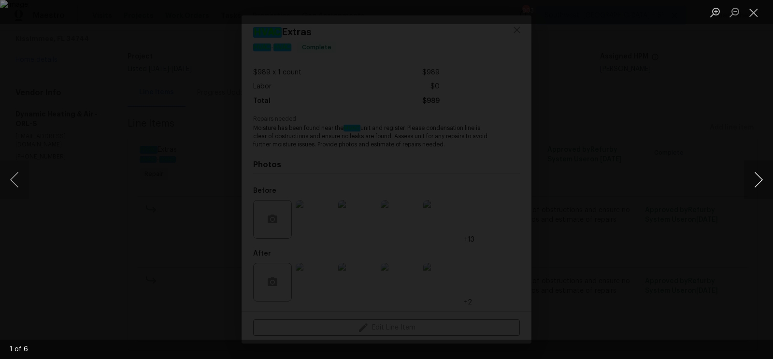
click at [763, 190] on button "Next image" at bounding box center [758, 179] width 29 height 39
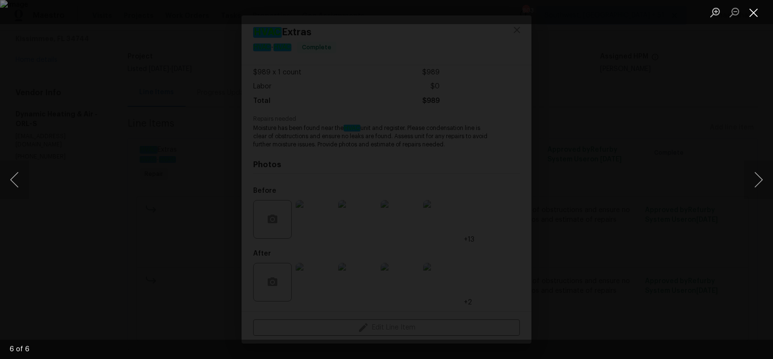
click at [757, 13] on button "Close lightbox" at bounding box center [753, 12] width 19 height 17
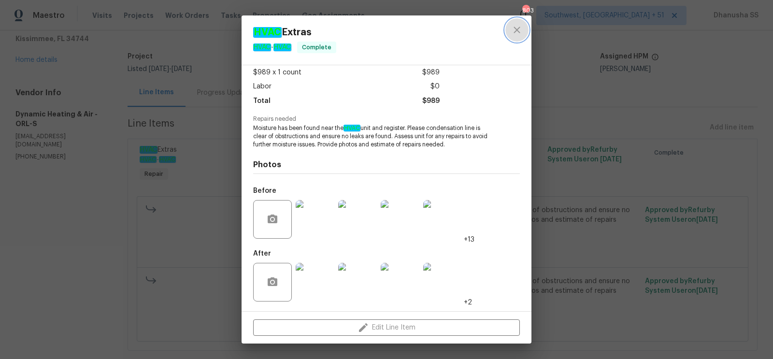
click at [523, 28] on button "close" at bounding box center [516, 29] width 23 height 23
